Goal: Information Seeking & Learning: Learn about a topic

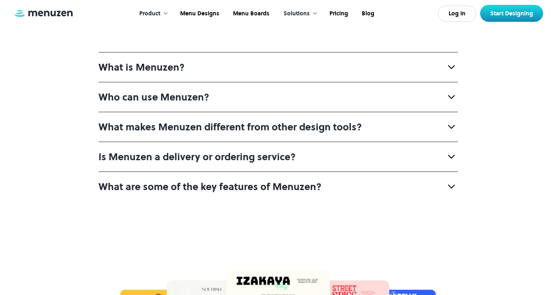
scroll to position [3089, 0]
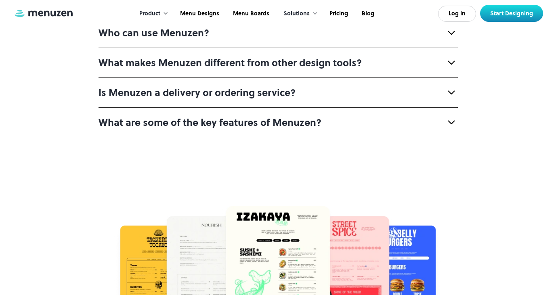
click at [222, 18] on div "What is Menuzen?" at bounding box center [278, 3] width 359 height 30
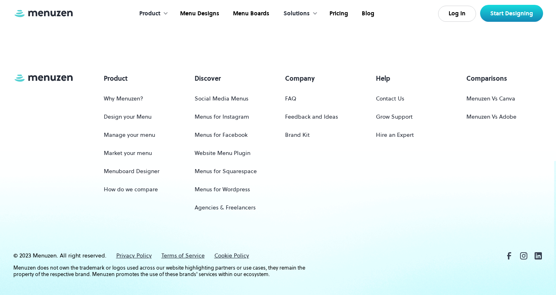
scroll to position [3635, 0]
click at [212, 16] on link "Menu Designs" at bounding box center [198, 13] width 53 height 25
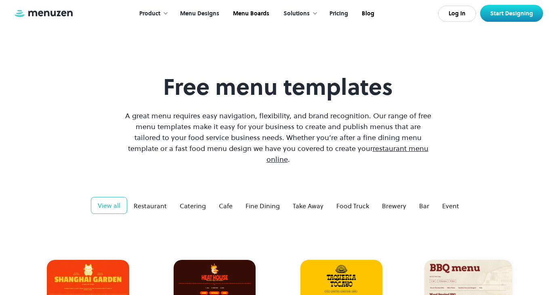
click at [338, 14] on link "Pricing" at bounding box center [338, 13] width 32 height 25
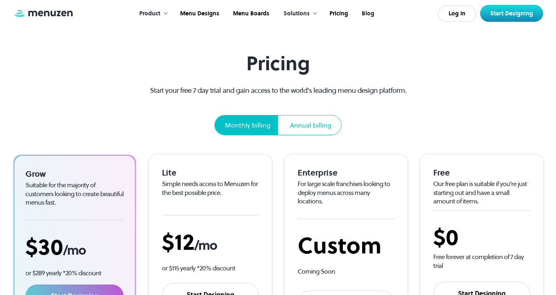
scroll to position [17, 0]
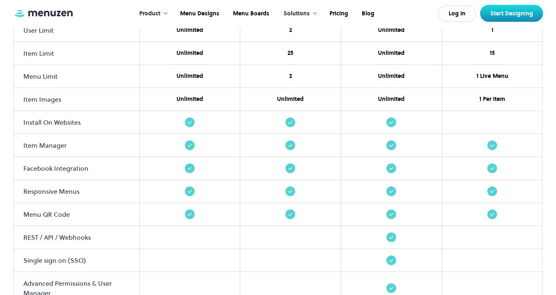
scroll to position [974, 0]
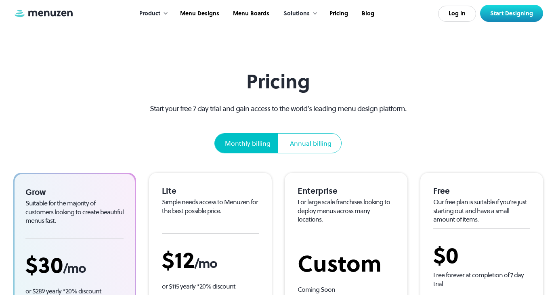
scroll to position [4, 0]
click at [212, 13] on link "Menu Designs" at bounding box center [198, 13] width 53 height 25
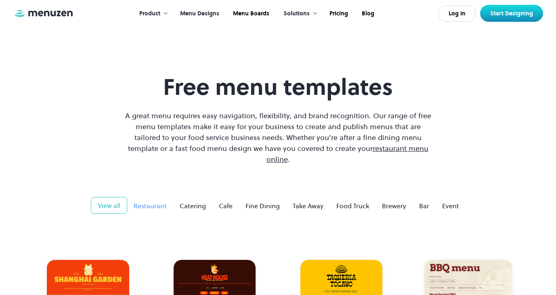
click at [156, 201] on div "Restaurant" at bounding box center [150, 206] width 33 height 10
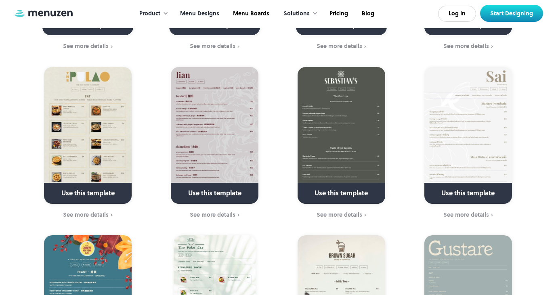
scroll to position [860, 0]
